Goal: Transaction & Acquisition: Purchase product/service

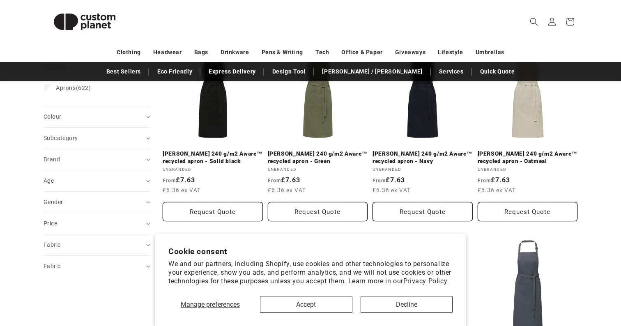
scroll to position [138, 0]
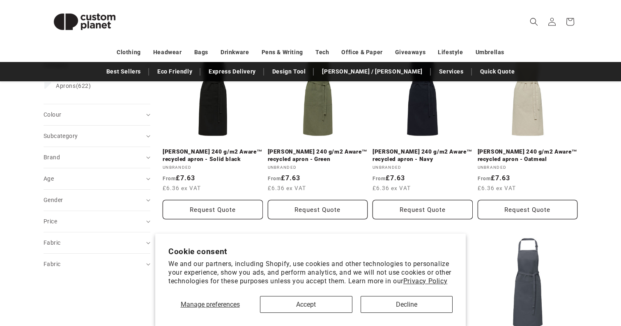
click at [323, 306] on button "Accept" at bounding box center [306, 304] width 92 height 17
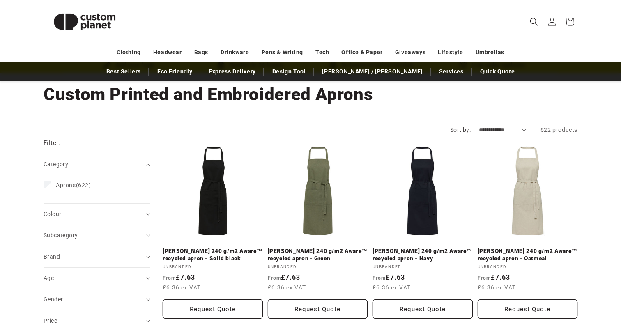
scroll to position [38, 0]
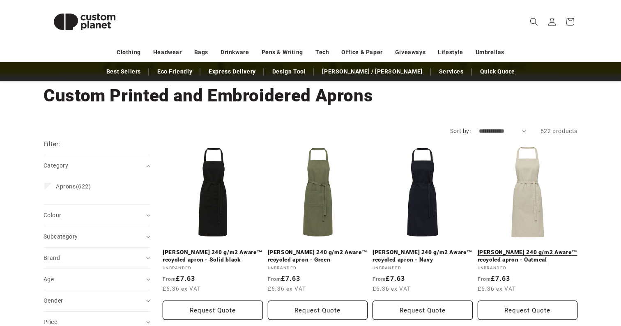
click at [529, 249] on link "Shara 240 g/m2 Aware™ recycled apron - Oatmeal" at bounding box center [528, 256] width 100 height 14
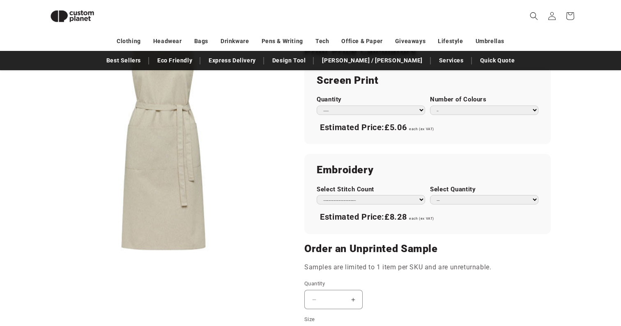
scroll to position [500, 0]
select select "**"
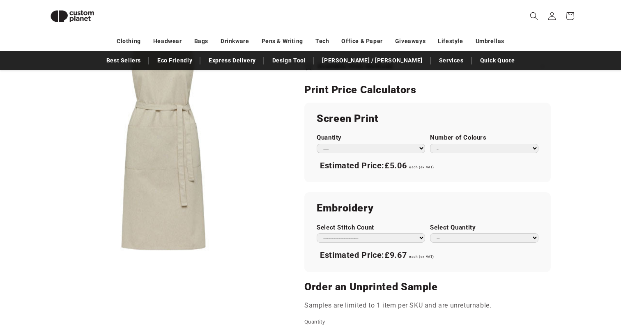
scroll to position [466, 0]
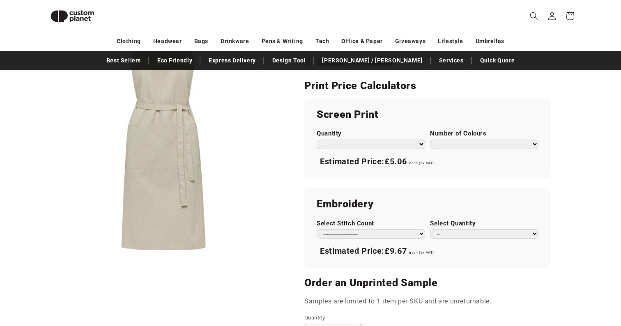
drag, startPoint x: 490, startPoint y: 118, endPoint x: 480, endPoint y: 0, distance: 118.7
click at [531, 149] on div "Screen Print Quantity *** *** *** **** **** **** ***** ***** Number of Colours …" at bounding box center [427, 139] width 246 height 80
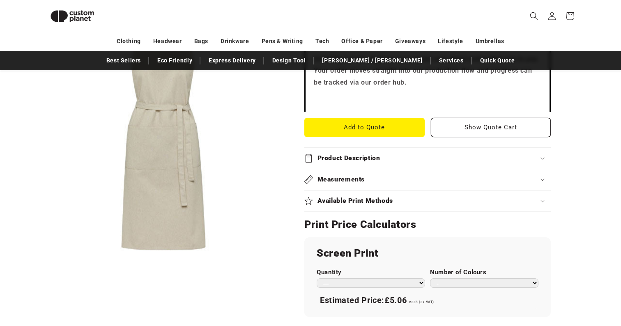
scroll to position [331, 0]
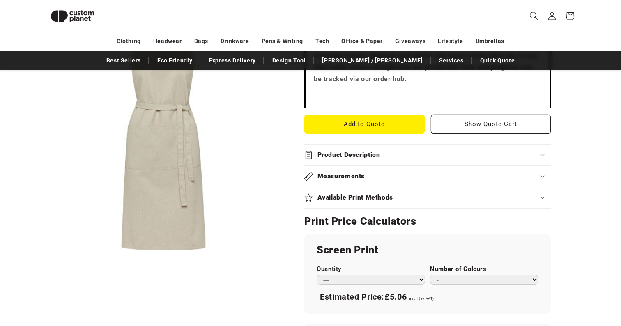
click at [537, 16] on icon "Search" at bounding box center [533, 15] width 9 height 9
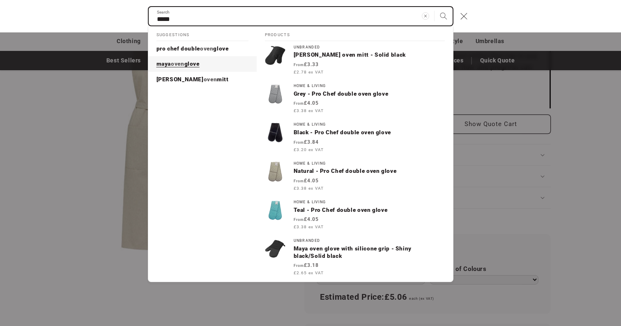
type input "****"
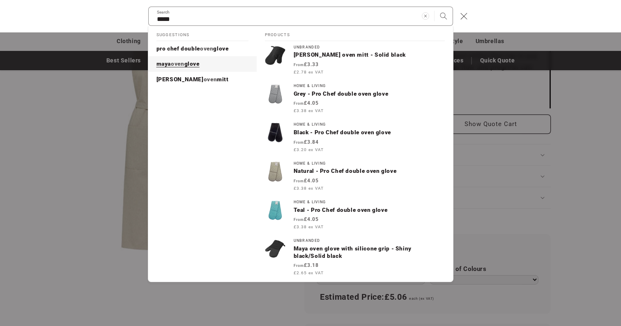
click at [224, 62] on link "maya oven glove" at bounding box center [202, 64] width 108 height 16
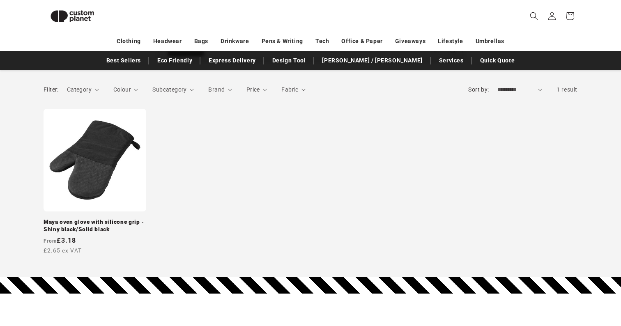
scroll to position [108, 0]
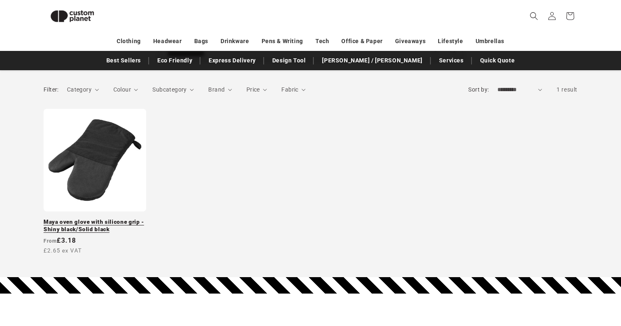
click at [103, 218] on link "Maya oven glove with silicone grip - Shiny black/Solid black" at bounding box center [95, 225] width 103 height 14
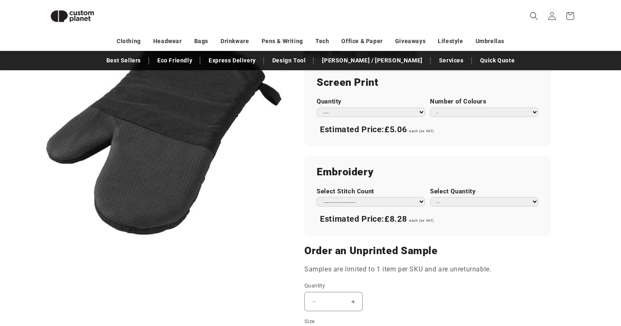
scroll to position [476, 0]
